Goal: Use online tool/utility: Utilize a website feature to perform a specific function

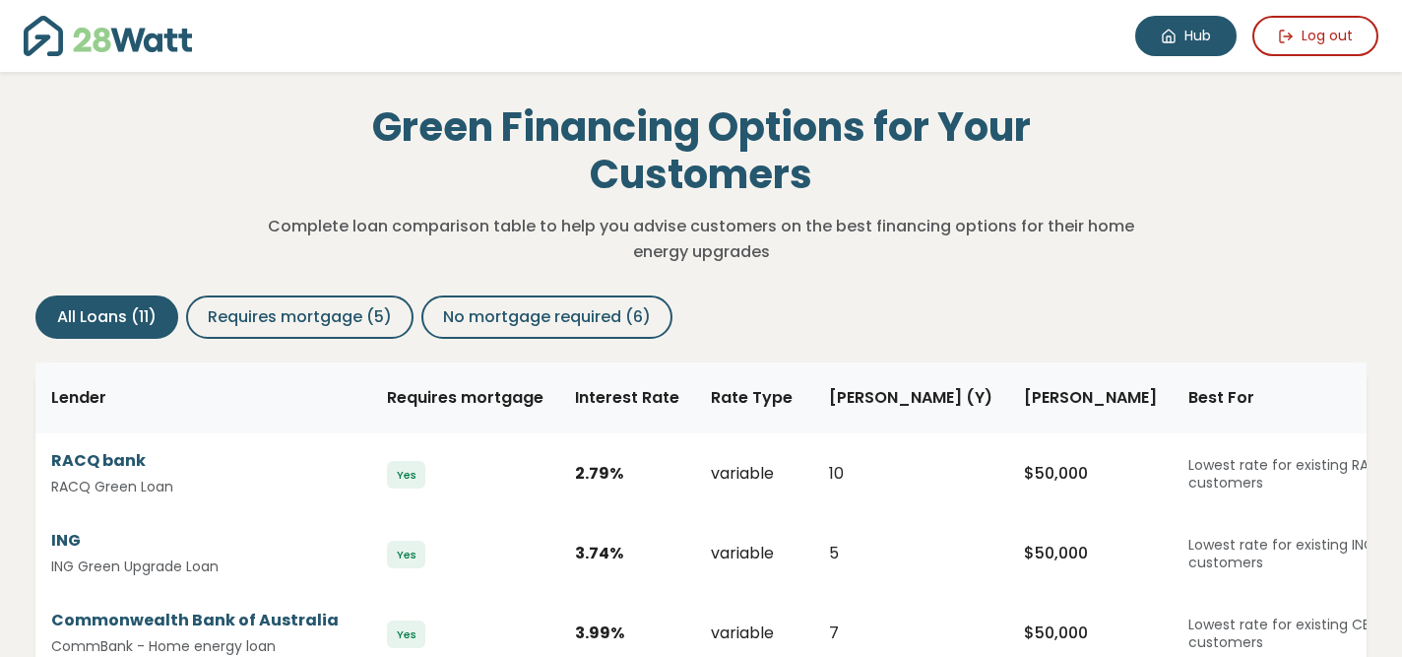
click at [1176, 24] on link "Hub" at bounding box center [1185, 36] width 101 height 40
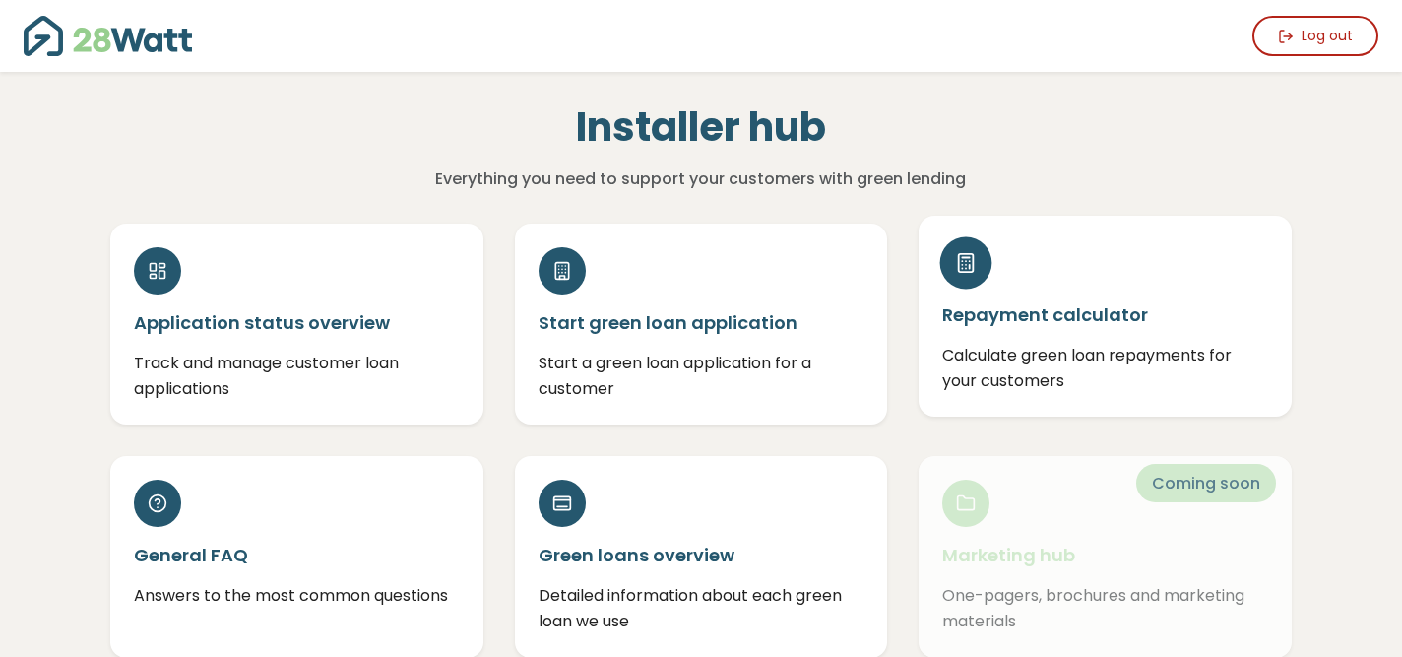
click at [1077, 288] on div "Repayment calculator Calculate green loan repayments for your customers" at bounding box center [1104, 316] width 373 height 201
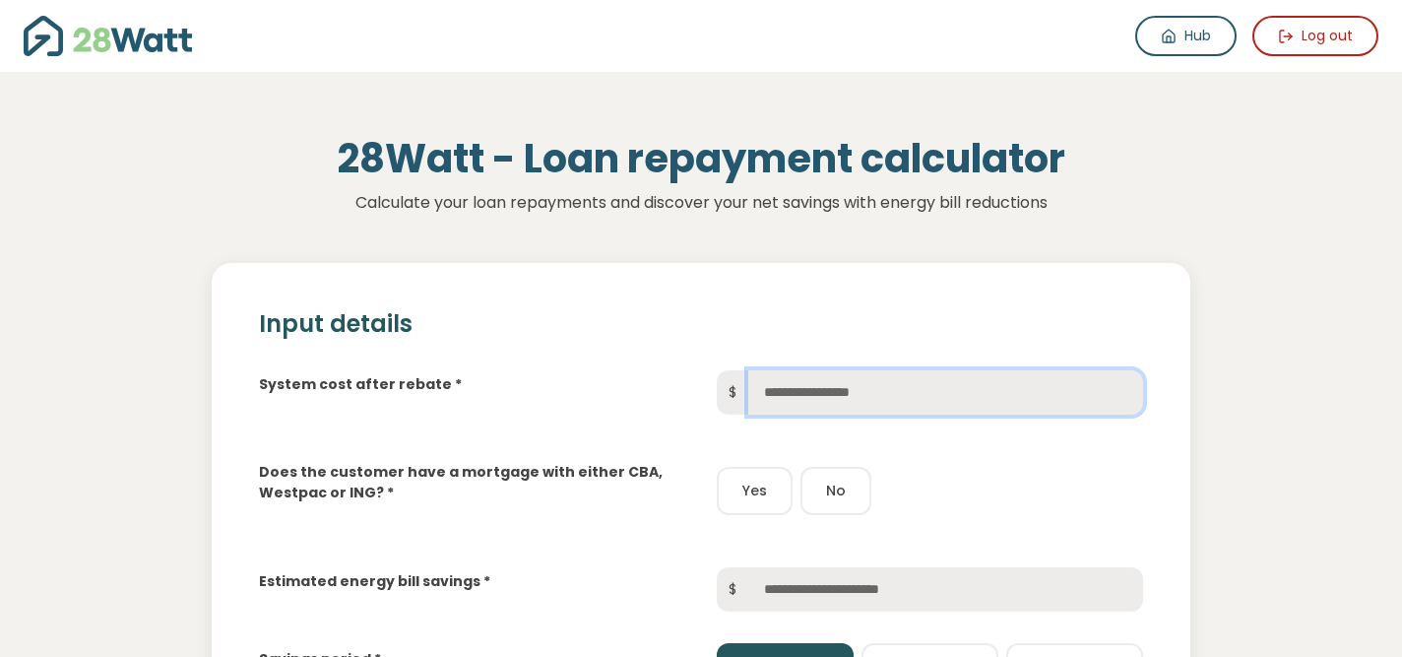
click at [830, 398] on input "text" at bounding box center [945, 392] width 395 height 44
type input "******"
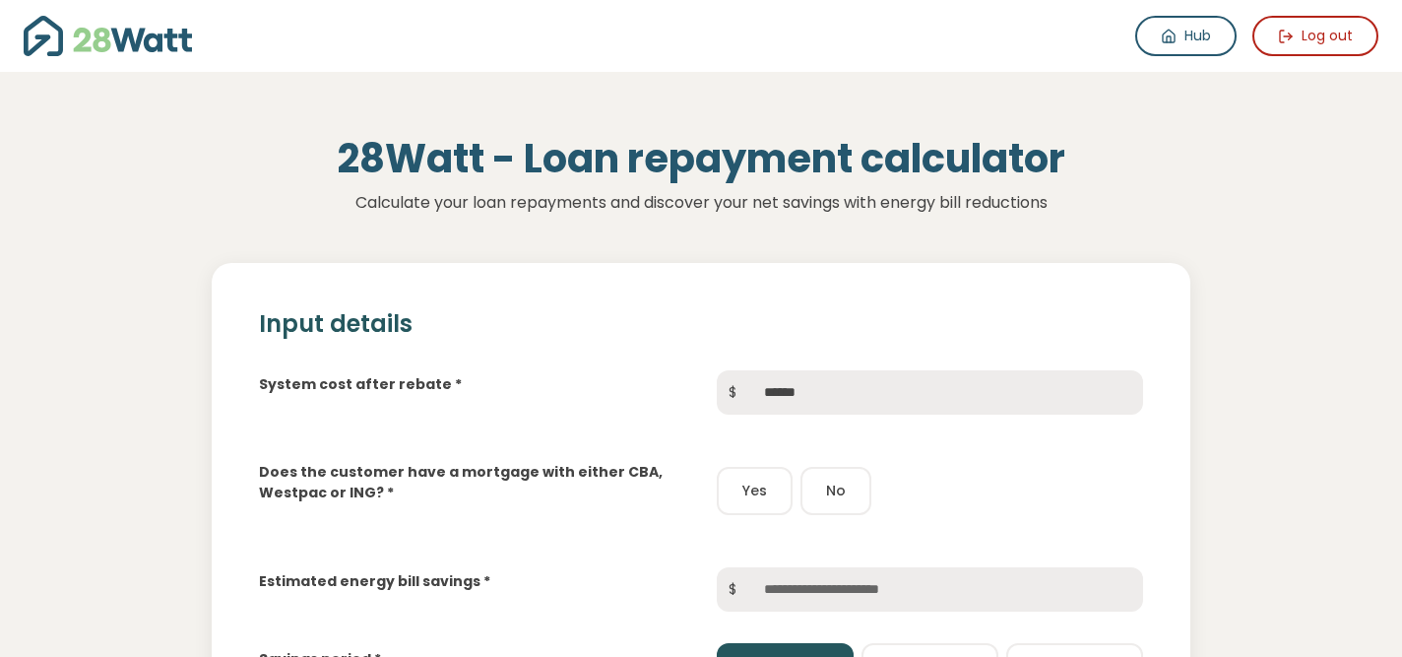
click at [759, 497] on button "Yes" at bounding box center [755, 491] width 76 height 48
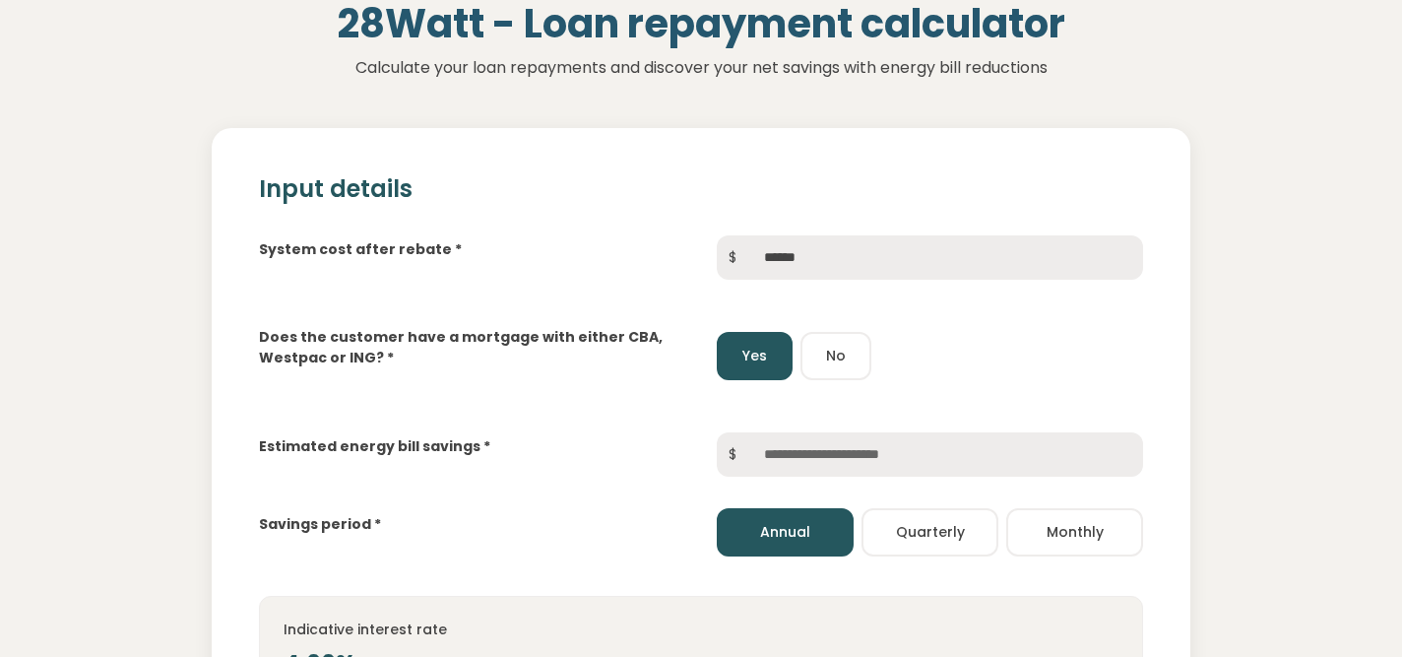
scroll to position [169, 0]
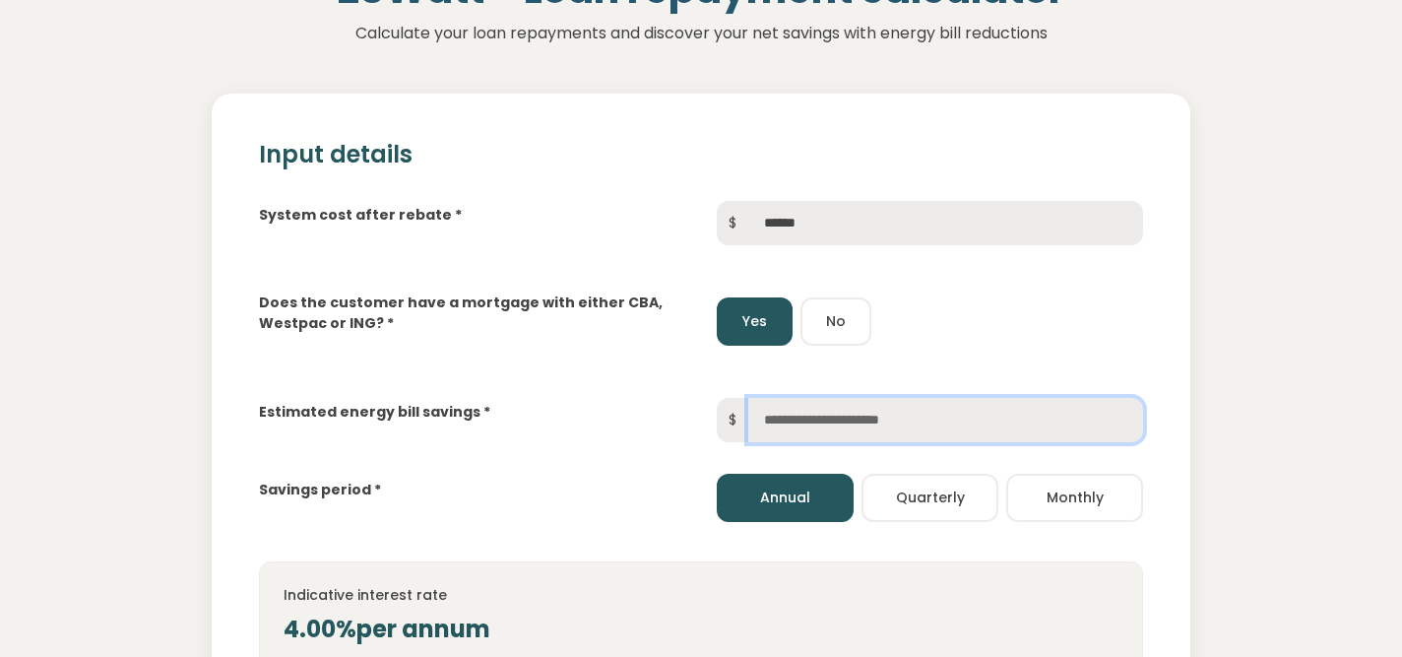
click at [809, 418] on input "text" at bounding box center [945, 420] width 395 height 44
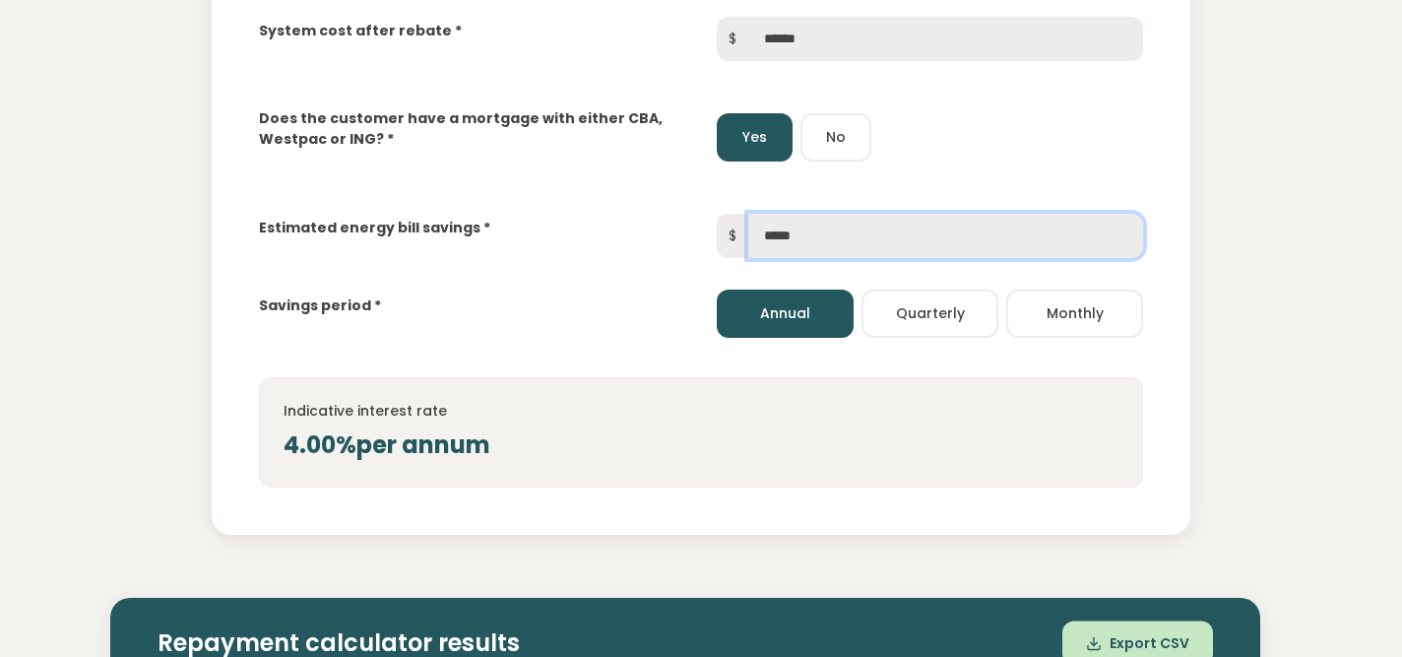
scroll to position [348, 0]
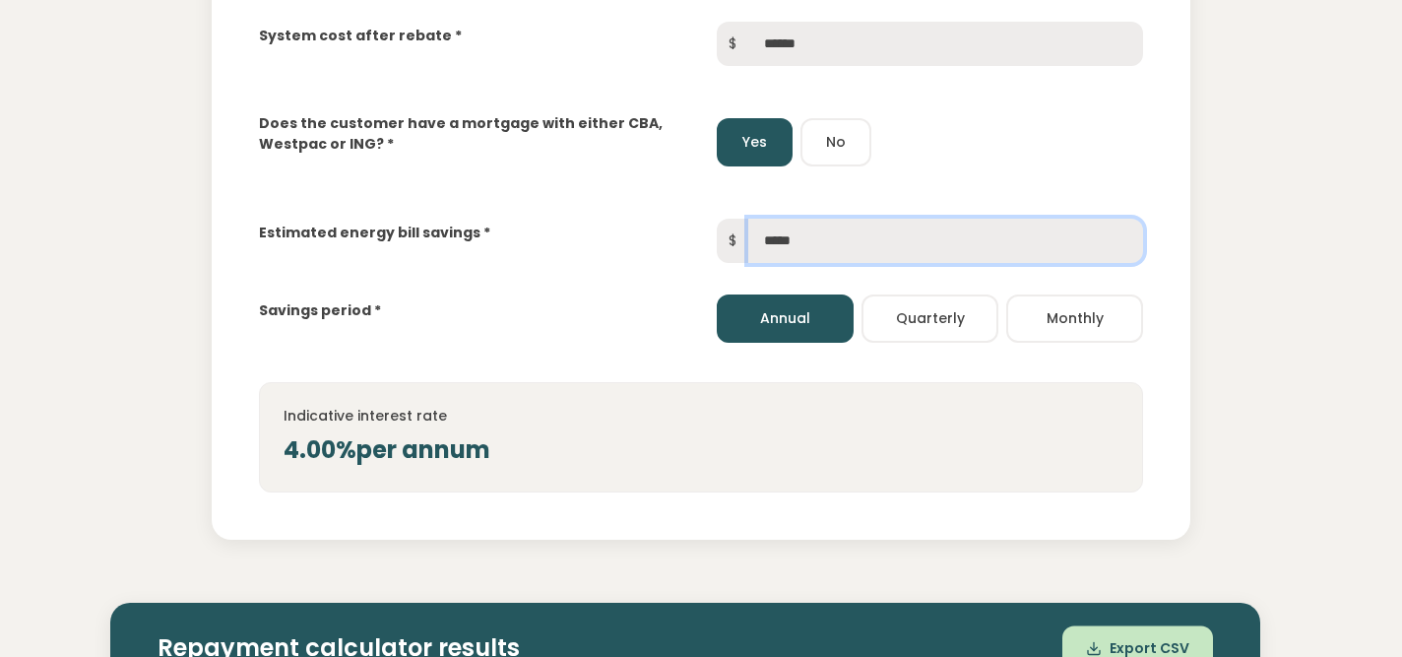
type input "*****"
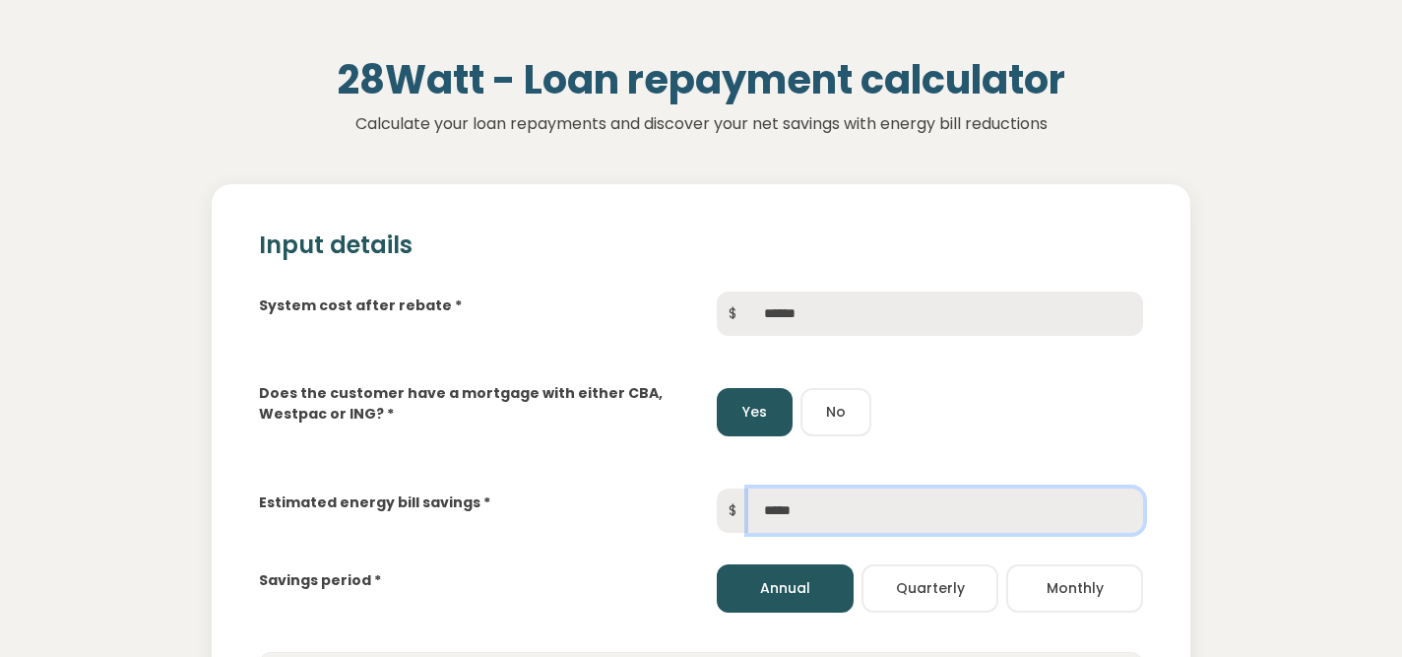
scroll to position [117, 0]
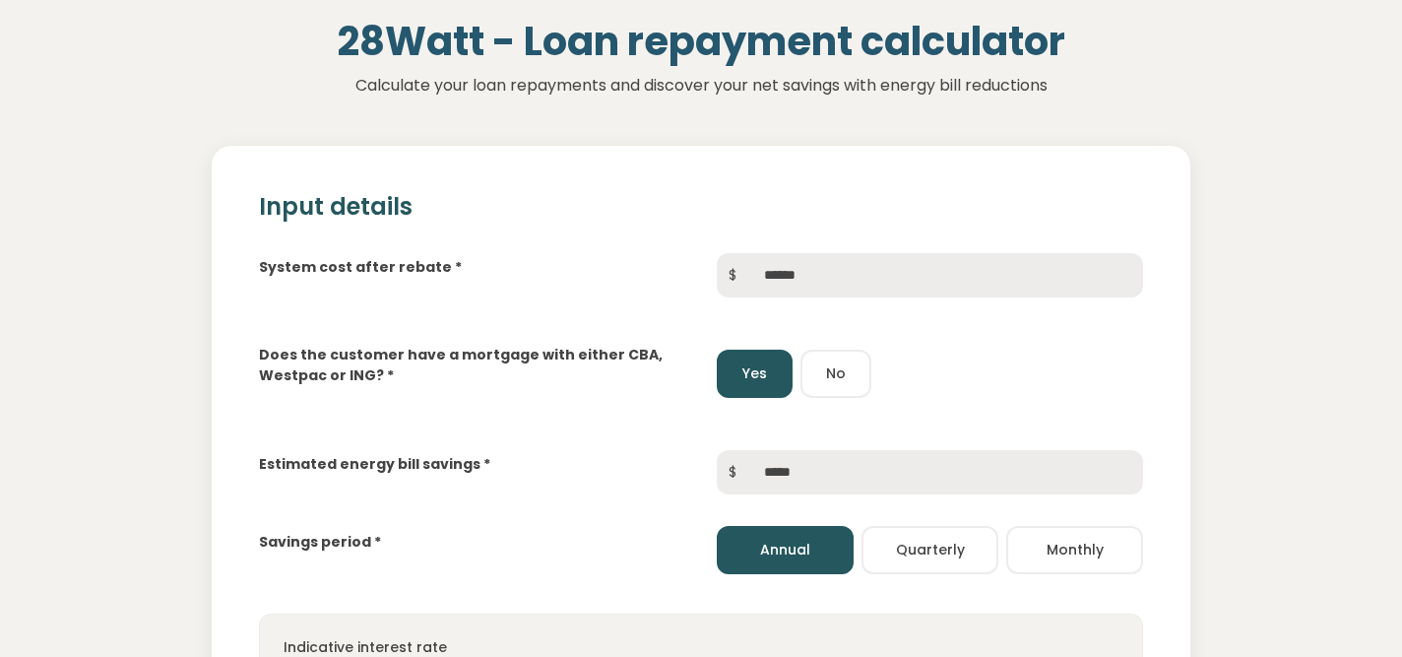
click at [1135, 356] on div "Yes No" at bounding box center [930, 373] width 426 height 48
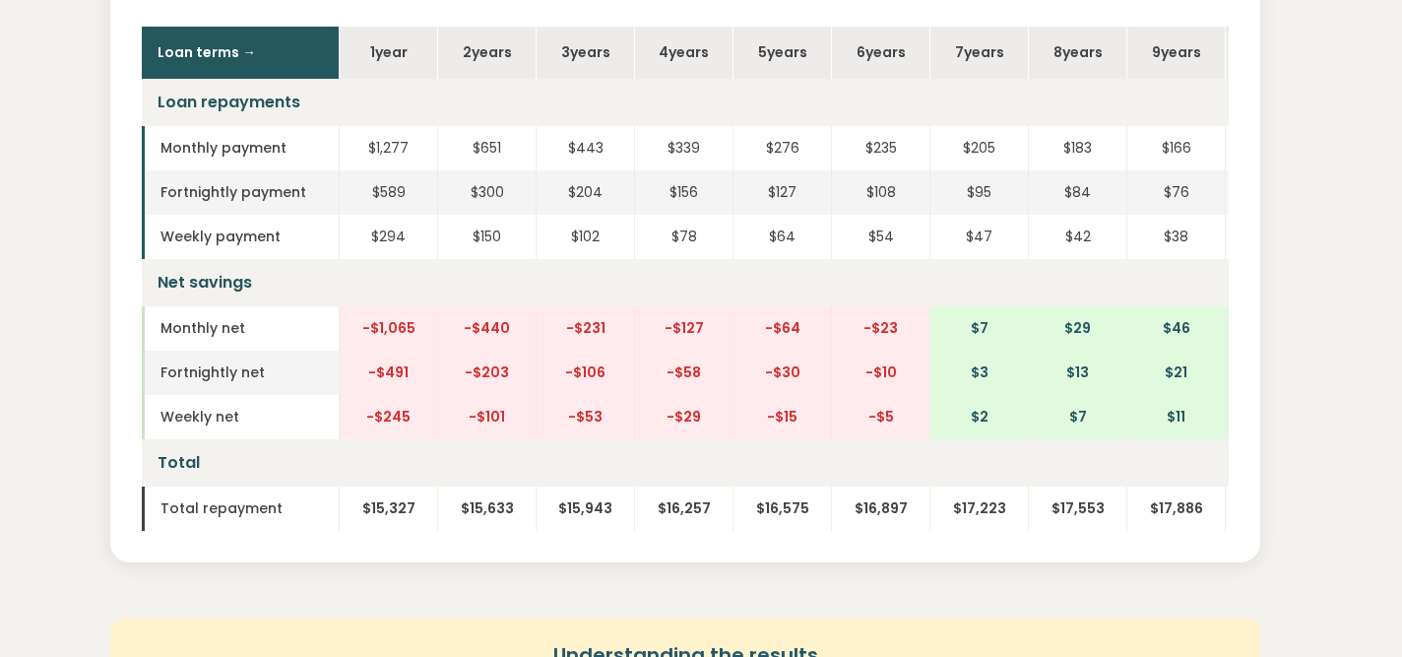
scroll to position [978, 0]
